Goal: Task Accomplishment & Management: Complete application form

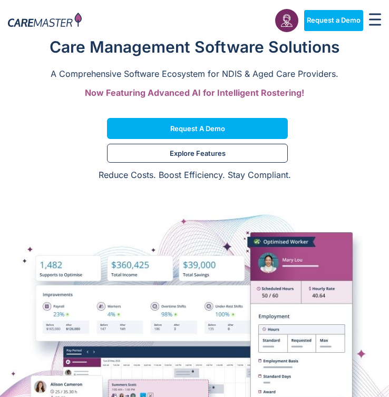
click at [69, 24] on img at bounding box center [45, 21] width 74 height 16
click at [372, 19] on rect "Menu Toggle" at bounding box center [375, 20] width 12 height 2
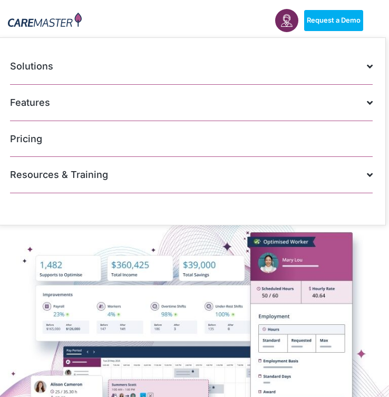
click at [154, 220] on nav "Solutions AI Roster Optimiser NDIS Software for Small Providers End-to-End NDIS…" at bounding box center [191, 131] width 389 height 188
click at [53, 24] on img at bounding box center [45, 21] width 74 height 16
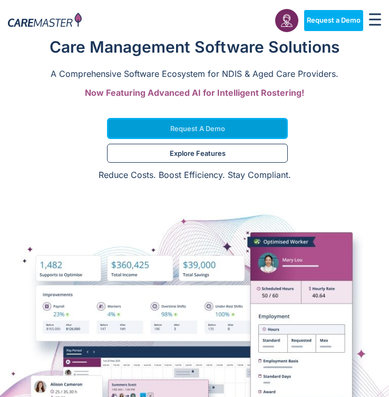
click at [166, 132] on link "Request a Demo" at bounding box center [197, 128] width 181 height 21
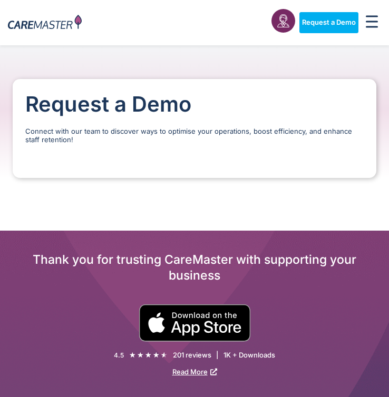
scroll to position [7, 0]
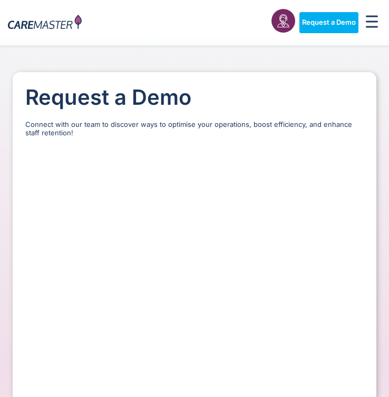
select select "**"
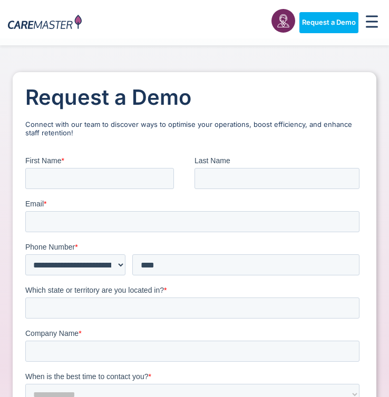
scroll to position [0, 0]
drag, startPoint x: 28, startPoint y: 123, endPoint x: 168, endPoint y: 125, distance: 140.2
click at [168, 125] on p "Connect with our team to discover ways to optimise your operations, boost effic…" at bounding box center [194, 129] width 338 height 16
click at [168, 126] on p "Connect with our team to discover ways to optimise your operations, boost effic…" at bounding box center [194, 129] width 338 height 16
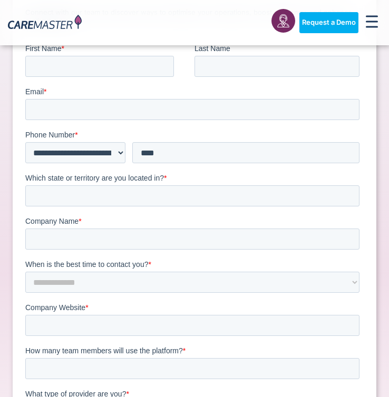
drag, startPoint x: 38, startPoint y: 219, endPoint x: 180, endPoint y: 170, distance: 150.0
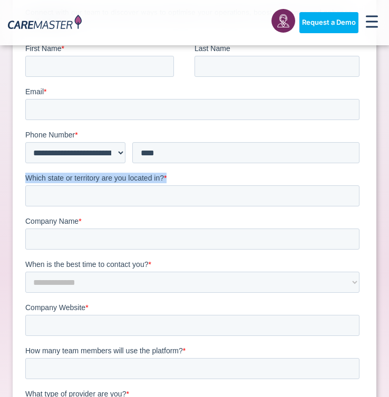
drag, startPoint x: 178, startPoint y: 176, endPoint x: 14, endPoint y: 172, distance: 163.5
click html "**********"
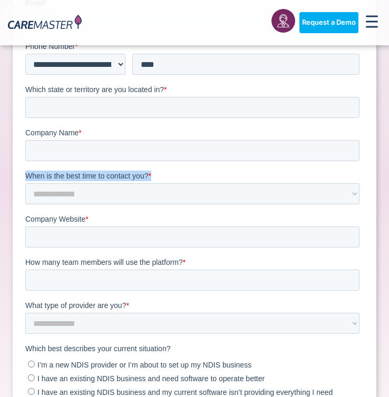
drag, startPoint x: 25, startPoint y: 178, endPoint x: 164, endPoint y: 181, distance: 139.2
click at [167, 178] on label "When is the best time to contact you? *" at bounding box center [194, 176] width 338 height 11
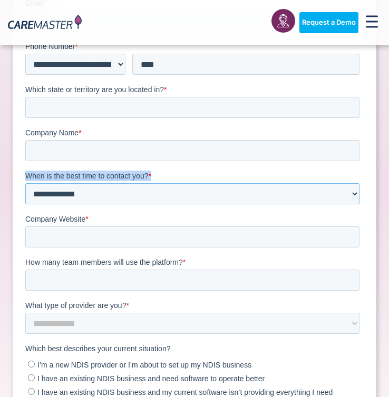
click at [122, 199] on select "**********" at bounding box center [192, 193] width 334 height 21
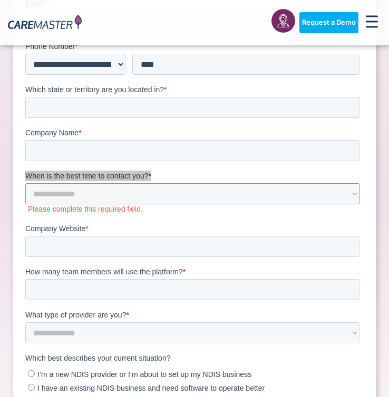
drag, startPoint x: 50, startPoint y: 173, endPoint x: 89, endPoint y: 223, distance: 63.5
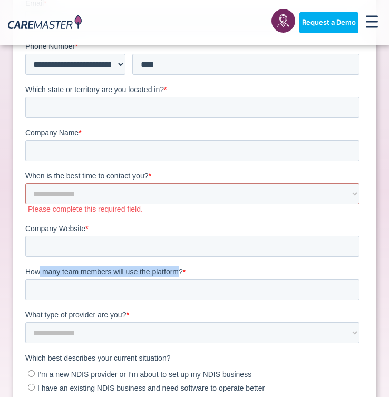
drag, startPoint x: 38, startPoint y: 271, endPoint x: 180, endPoint y: 272, distance: 142.3
click at [180, 272] on span "How many team members will use the platform?" at bounding box center [104, 272] width 158 height 8
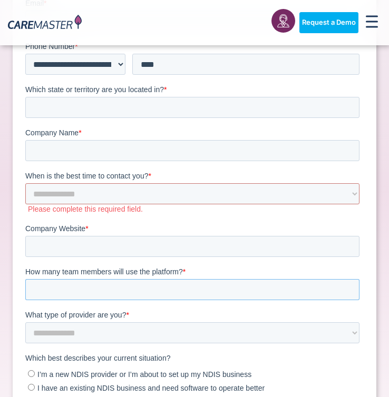
click at [141, 283] on input "How many team members will use the platform? *" at bounding box center [192, 289] width 334 height 21
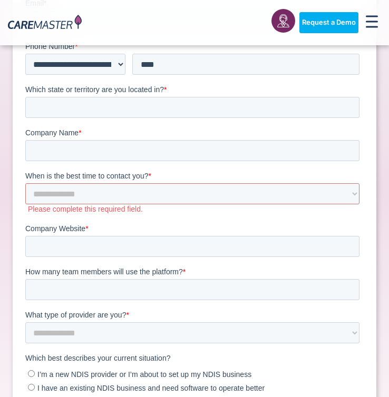
scroll to position [221, 0]
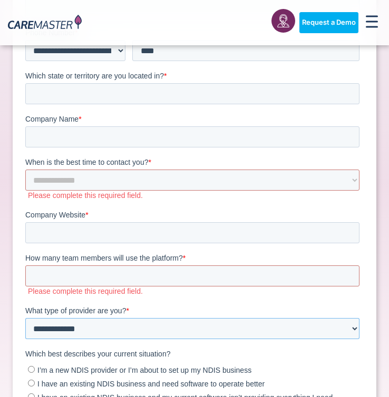
click at [112, 336] on select "**********" at bounding box center [192, 328] width 334 height 21
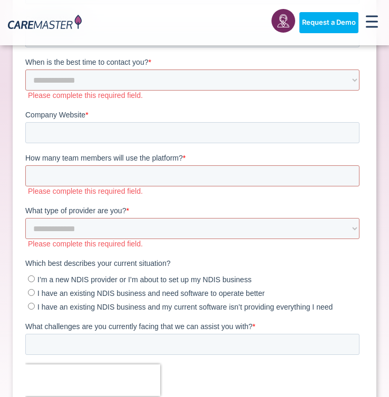
drag, startPoint x: 26, startPoint y: 253, endPoint x: 134, endPoint y: 250, distance: 108.6
click at [134, 250] on form "**********" at bounding box center [194, 143] width 338 height 604
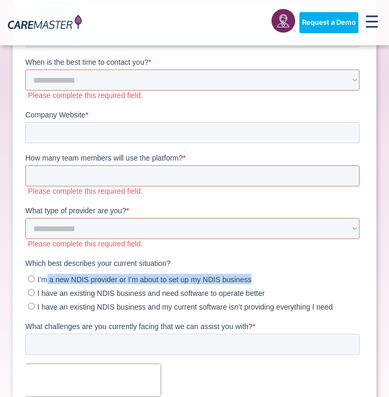
drag, startPoint x: 71, startPoint y: 278, endPoint x: 256, endPoint y: 282, distance: 185.1
click at [256, 282] on label "I’m a new NDIS provider or I’m about to set up my NDIS business" at bounding box center [194, 279] width 332 height 11
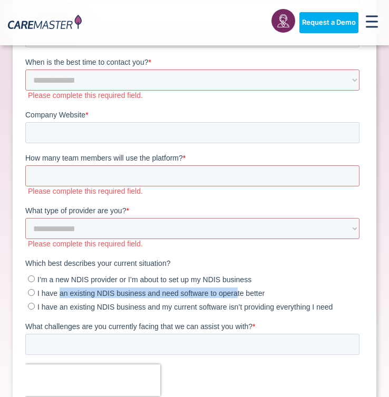
drag, startPoint x: 74, startPoint y: 296, endPoint x: 236, endPoint y: 292, distance: 161.9
click at [236, 292] on span "I have an existing NDIS business and need software to operate better" at bounding box center [150, 293] width 227 height 8
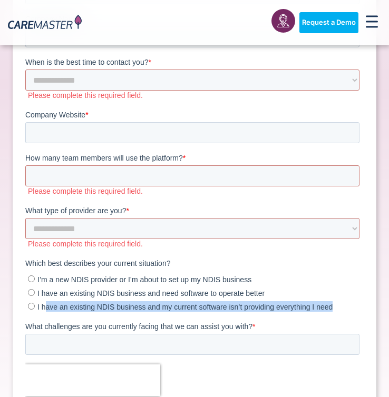
drag, startPoint x: 47, startPoint y: 306, endPoint x: 347, endPoint y: 304, distance: 300.5
click at [347, 304] on label "I have an existing NDIS business and my current software isn’t providing everyt…" at bounding box center [194, 307] width 332 height 11
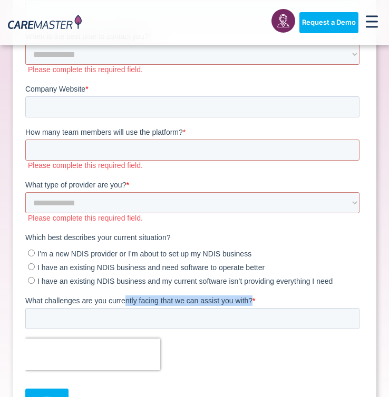
drag, startPoint x: 123, startPoint y: 303, endPoint x: 253, endPoint y: 300, distance: 129.7
click at [253, 300] on label "What challenges are you currently facing that we can assist you with? *" at bounding box center [194, 301] width 338 height 11
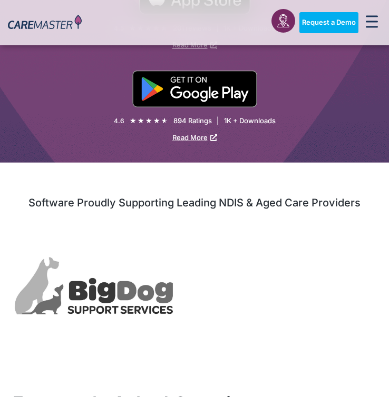
scroll to position [757, 0]
